Goal: Transaction & Acquisition: Purchase product/service

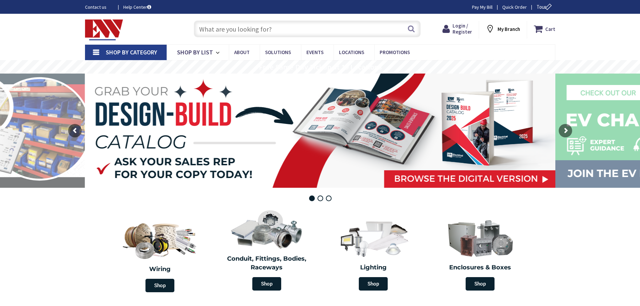
click at [250, 29] on input "text" at bounding box center [307, 28] width 227 height 17
click at [279, 30] on input "text" at bounding box center [307, 28] width 227 height 17
drag, startPoint x: 180, startPoint y: 9, endPoint x: 200, endPoint y: 19, distance: 22.7
click at [180, 9] on div "Contact us Help Center Pay My Bill Quick Order Tour" at bounding box center [320, 6] width 504 height 7
click at [257, 23] on input "text" at bounding box center [307, 28] width 227 height 17
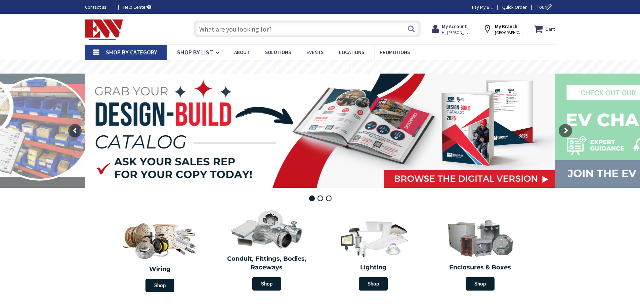
drag, startPoint x: 277, startPoint y: 30, endPoint x: 287, endPoint y: 29, distance: 9.8
click at [280, 30] on input "text" at bounding box center [307, 28] width 227 height 17
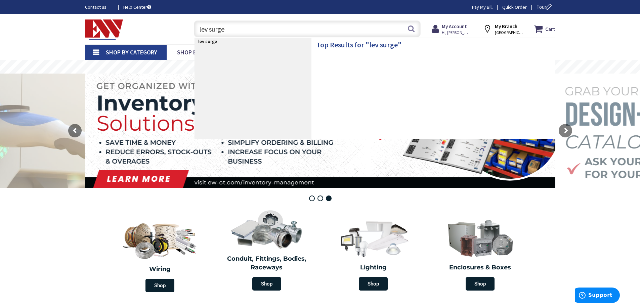
click at [251, 69] on div "lev surge" at bounding box center [253, 88] width 117 height 101
click at [208, 29] on input "lev surge" at bounding box center [307, 28] width 227 height 17
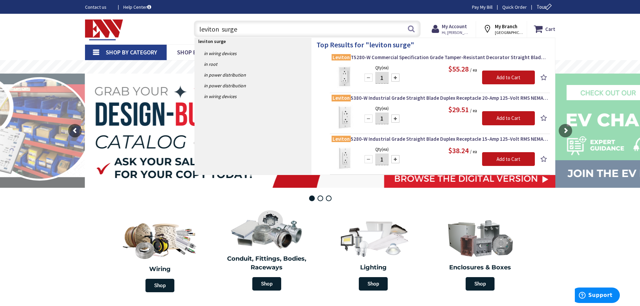
click at [240, 31] on input "leviton surge" at bounding box center [307, 28] width 227 height 17
type input "l"
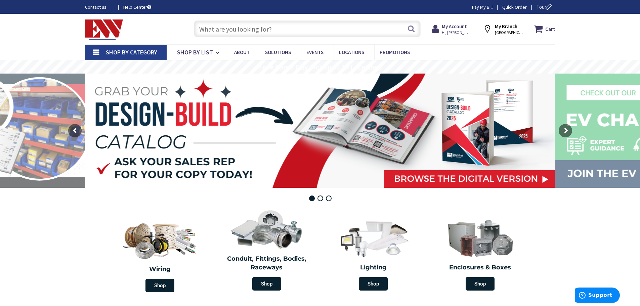
click at [274, 24] on input "text" at bounding box center [307, 28] width 227 height 17
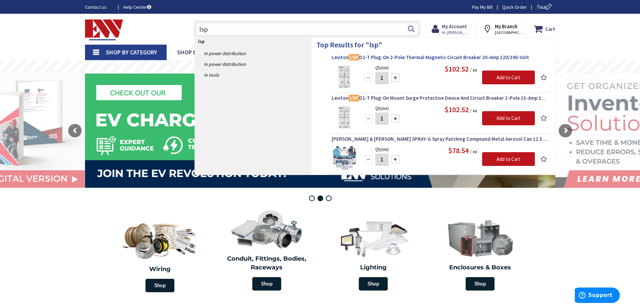
type input "lsp"
click at [371, 57] on span "Leviton LSP D2-T Plug-On 2-Pole Thermal Magnetic Circuit Breaker 20-Amp 120/240…" at bounding box center [440, 57] width 217 height 7
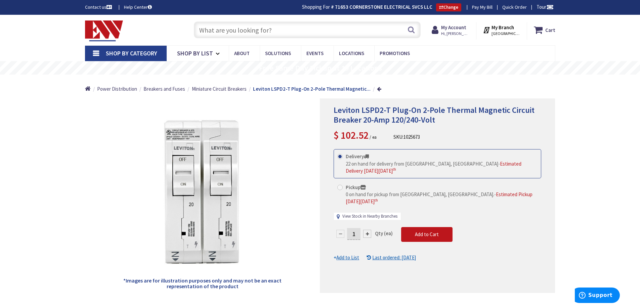
click at [364, 213] on link "View Stock in Nearby Branches" at bounding box center [369, 216] width 55 height 6
select select "data-availability"
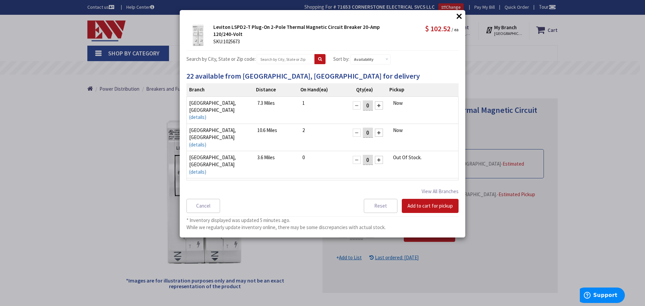
click at [460, 15] on button "×" at bounding box center [459, 16] width 10 height 10
